Goal: Information Seeking & Learning: Learn about a topic

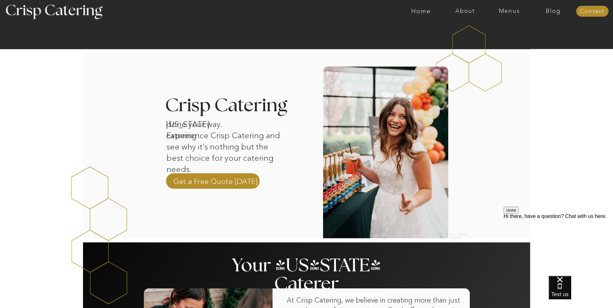
scroll to position [129, 0]
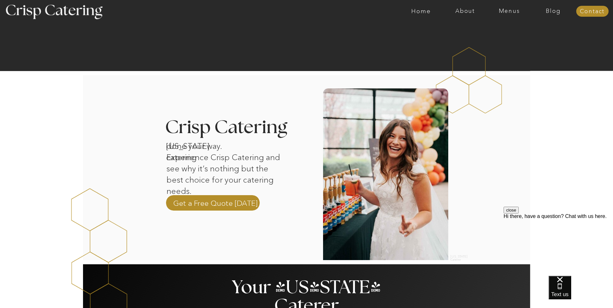
click at [517, 13] on nav "Menus" at bounding box center [509, 11] width 44 height 6
click at [503, 38] on nav "Winter (Sep-Feb)" at bounding box center [509, 38] width 53 height 6
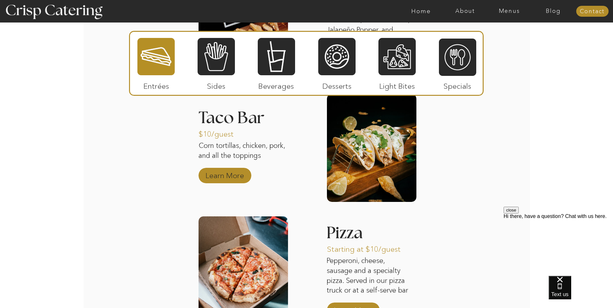
scroll to position [924, 0]
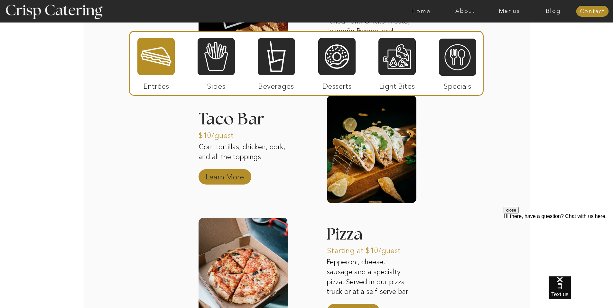
click at [225, 178] on p "Learn More" at bounding box center [224, 175] width 43 height 19
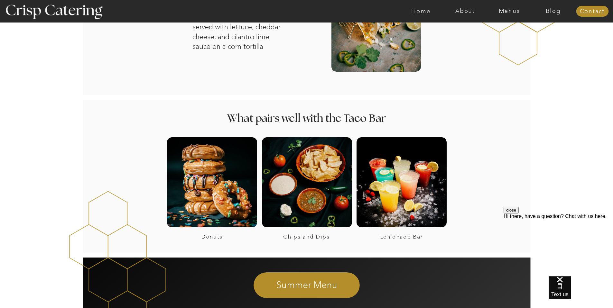
scroll to position [388, 0]
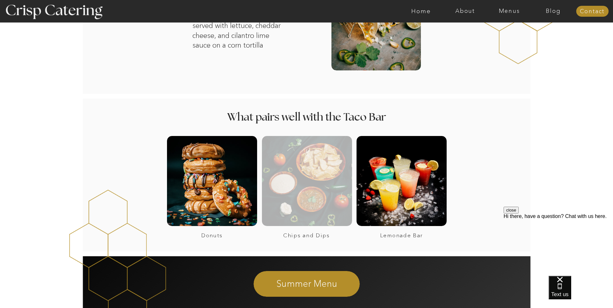
click at [321, 211] on div at bounding box center [307, 181] width 90 height 90
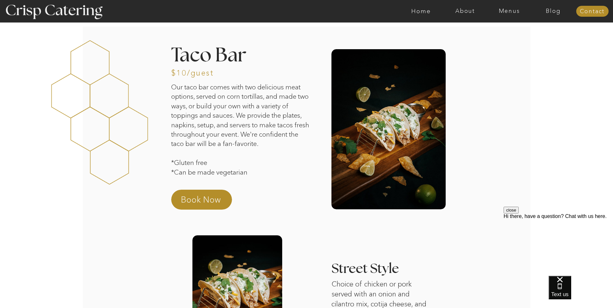
scroll to position [0, 0]
click at [509, 8] on nav "Menus" at bounding box center [509, 11] width 44 height 6
